Goal: Find specific page/section: Find specific page/section

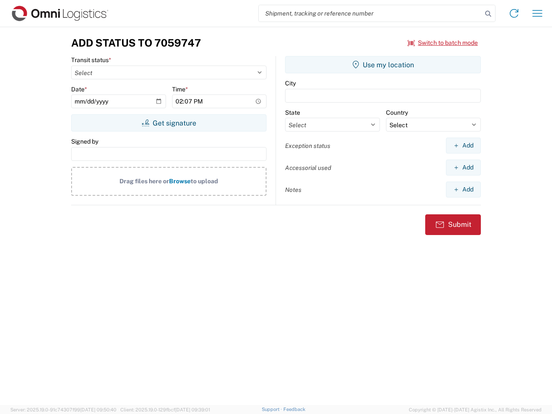
click at [371, 13] on input "search" at bounding box center [370, 13] width 223 height 16
click at [488, 14] on icon at bounding box center [488, 14] width 12 height 12
click at [514, 13] on icon at bounding box center [514, 13] width 14 height 14
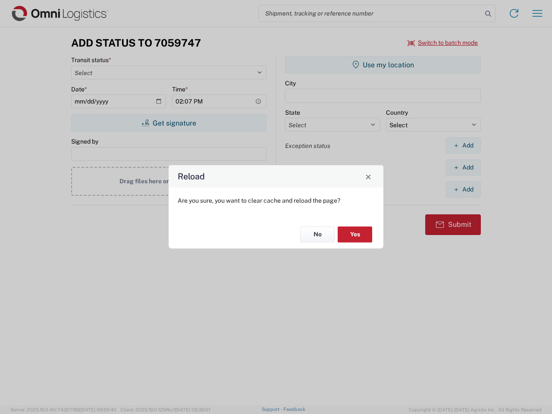
click at [443, 43] on div "Reload Are you sure, you want to clear cache and reload the page? No Yes" at bounding box center [276, 207] width 552 height 414
click at [169, 123] on div "Reload Are you sure, you want to clear cache and reload the page? No Yes" at bounding box center [276, 207] width 552 height 414
click at [383, 65] on div "Reload Are you sure, you want to clear cache and reload the page? No Yes" at bounding box center [276, 207] width 552 height 414
click at [463, 145] on div "Reload Are you sure, you want to clear cache and reload the page? No Yes" at bounding box center [276, 207] width 552 height 414
click at [463, 167] on div "Reload Are you sure, you want to clear cache and reload the page? No Yes" at bounding box center [276, 207] width 552 height 414
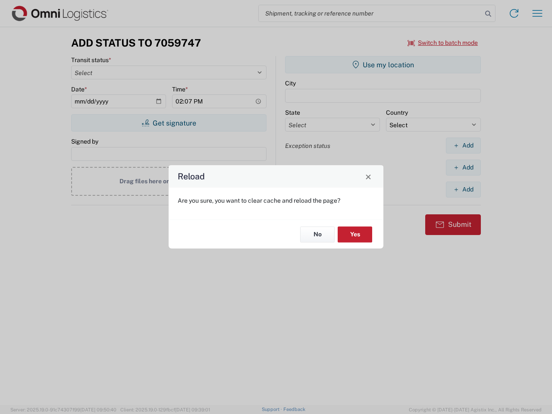
click at [463, 189] on div "Reload Are you sure, you want to clear cache and reload the page? No Yes" at bounding box center [276, 207] width 552 height 414
